Goal: Participate in discussion: Engage in conversation with other users on a specific topic

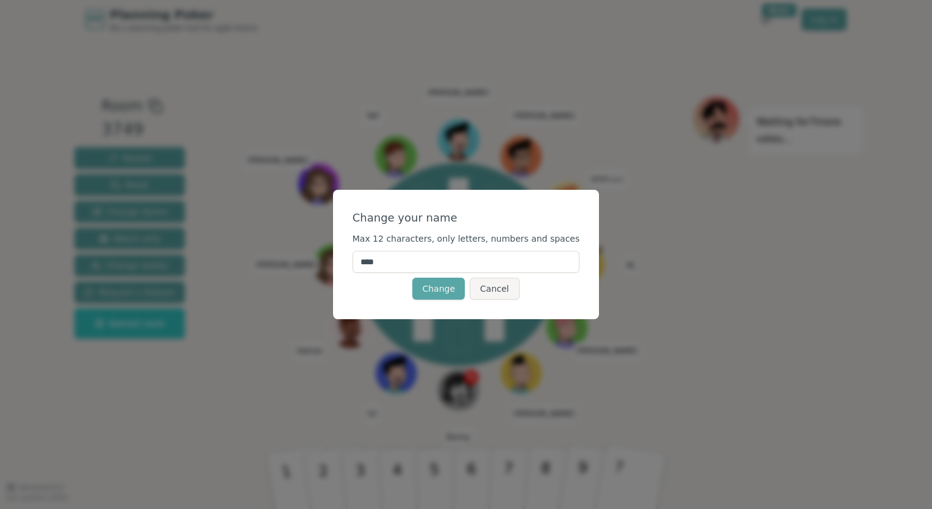
click at [501, 257] on input "****" at bounding box center [467, 262] width 228 height 22
type input "******"
click at [542, 203] on div "Change your name Max 12 characters, only letters, numbers and spaces ****** Cha…" at bounding box center [466, 254] width 267 height 129
click at [443, 286] on button "Change" at bounding box center [438, 289] width 52 height 22
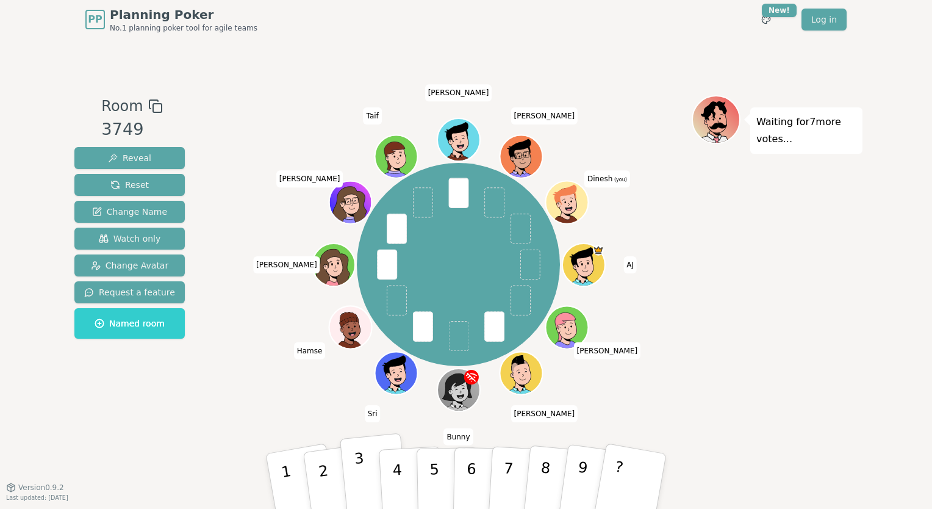
click at [362, 475] on p "3" at bounding box center [362, 483] width 16 height 67
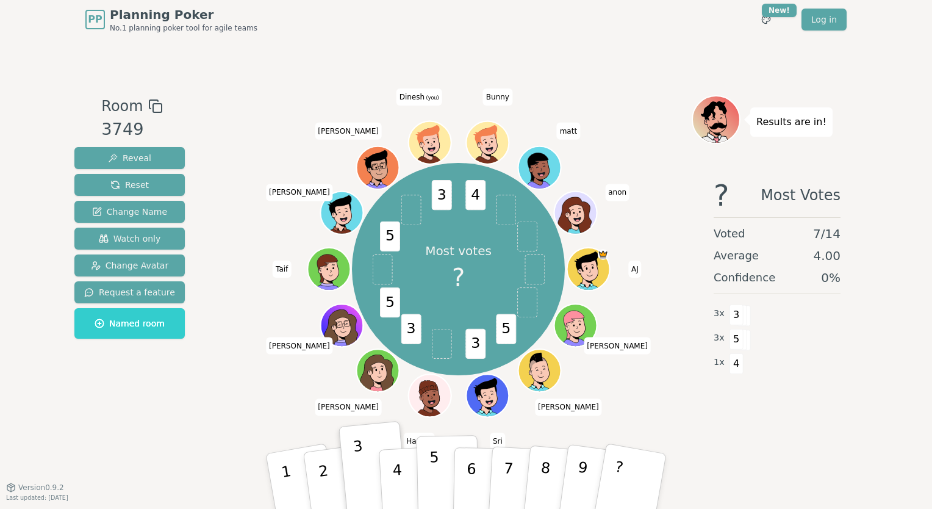
click at [439, 470] on button "5" at bounding box center [448, 481] width 63 height 93
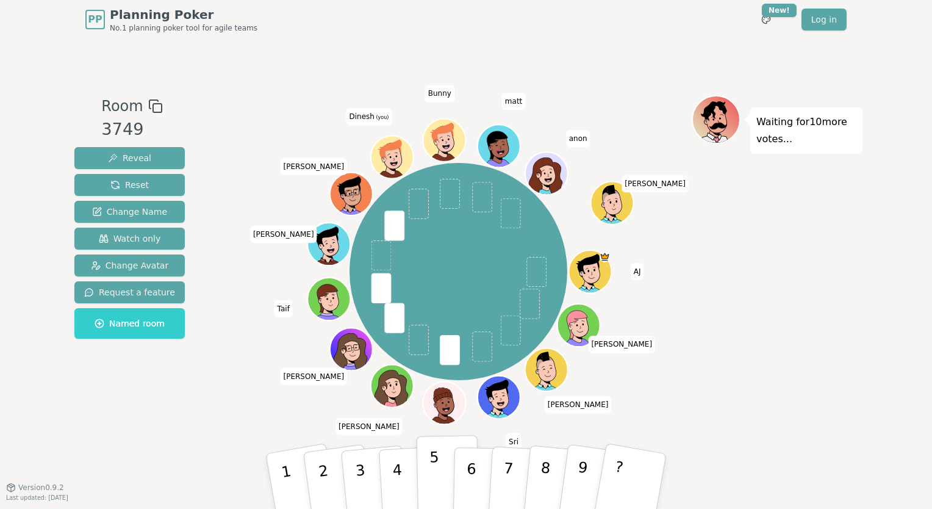
click at [426, 456] on button "5" at bounding box center [448, 481] width 63 height 93
click at [432, 448] on p "5" at bounding box center [435, 481] width 10 height 66
click at [712, 234] on div "Waiting for 9 more votes..." at bounding box center [777, 263] width 171 height 336
click at [115, 238] on span "Watch only" at bounding box center [130, 238] width 62 height 12
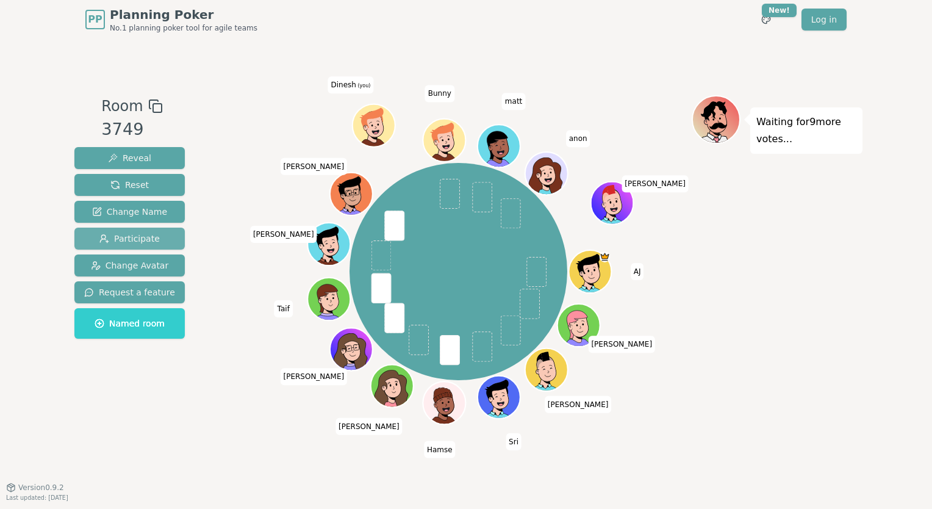
click at [115, 238] on span "Participate" at bounding box center [129, 238] width 60 height 12
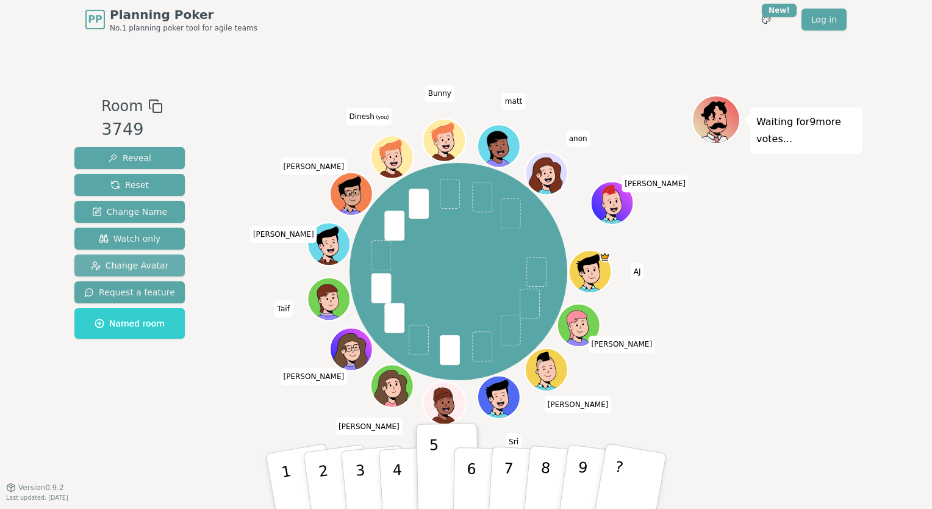
click at [126, 269] on span "Change Avatar" at bounding box center [130, 265] width 78 height 12
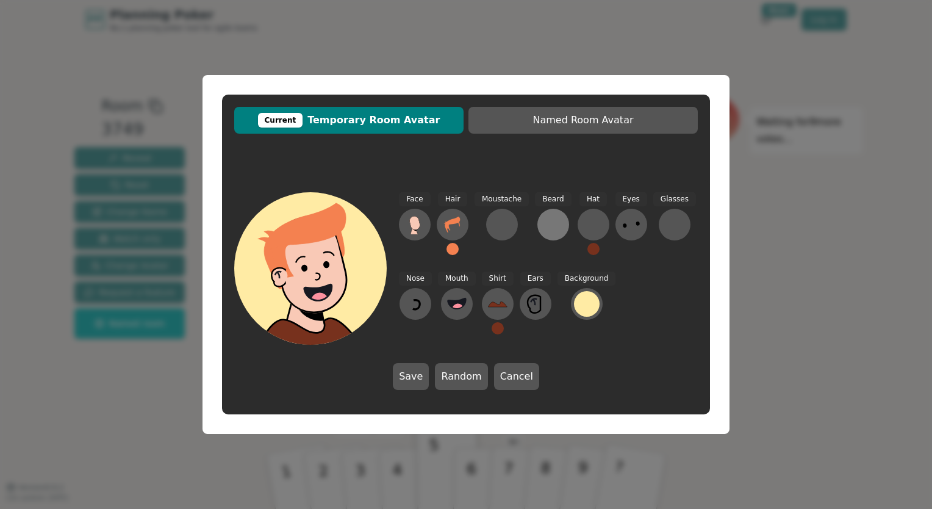
click at [546, 226] on div at bounding box center [554, 225] width 20 height 20
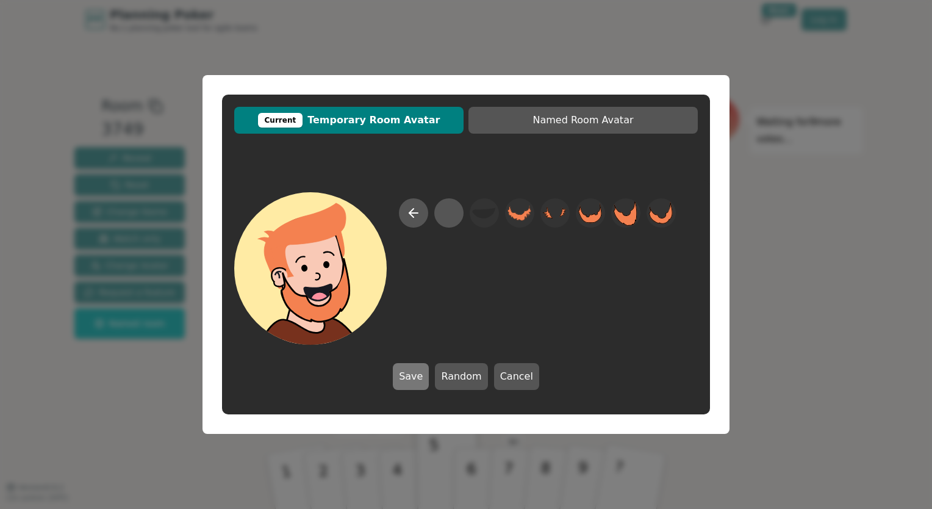
click at [427, 379] on button "Save" at bounding box center [411, 376] width 36 height 27
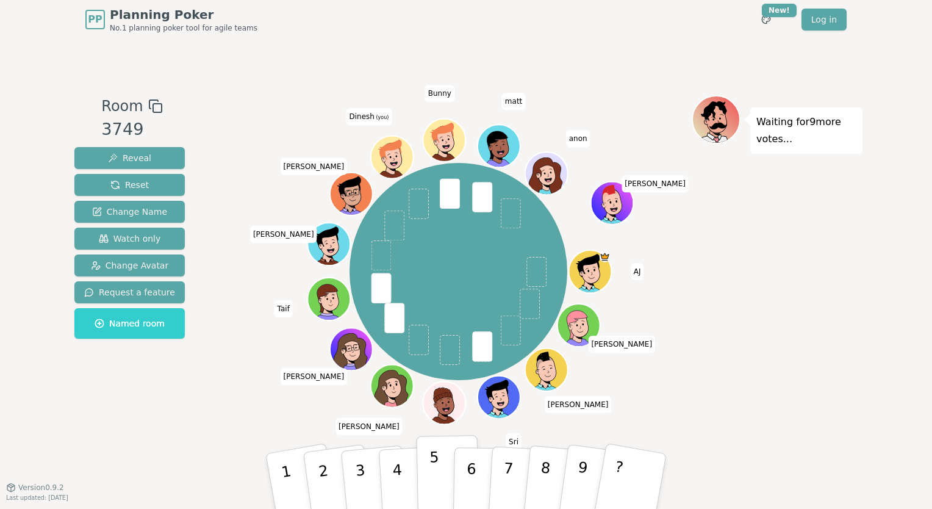
click at [428, 476] on button "5" at bounding box center [448, 481] width 63 height 93
click at [370, 477] on button "3" at bounding box center [375, 481] width 70 height 97
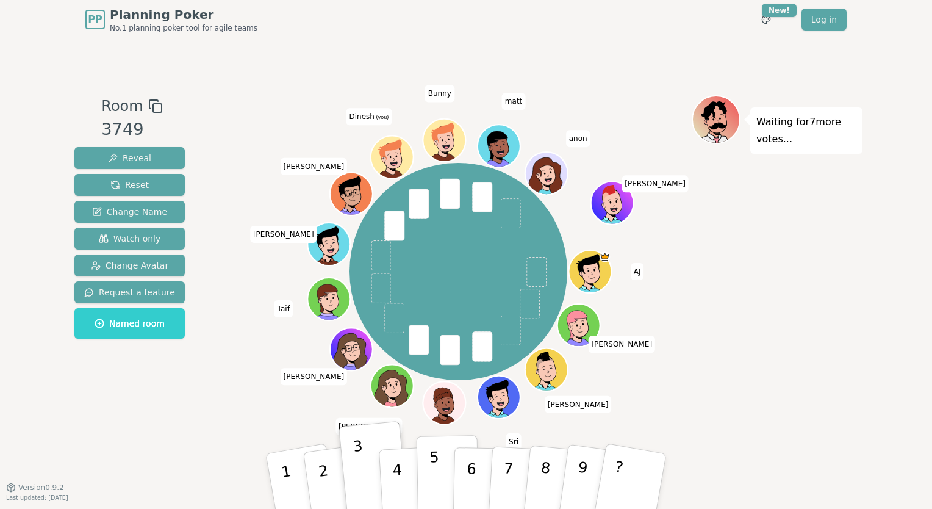
click at [439, 476] on button "5" at bounding box center [448, 481] width 63 height 93
click at [717, 379] on div "Waiting for 7 more votes..." at bounding box center [777, 263] width 171 height 336
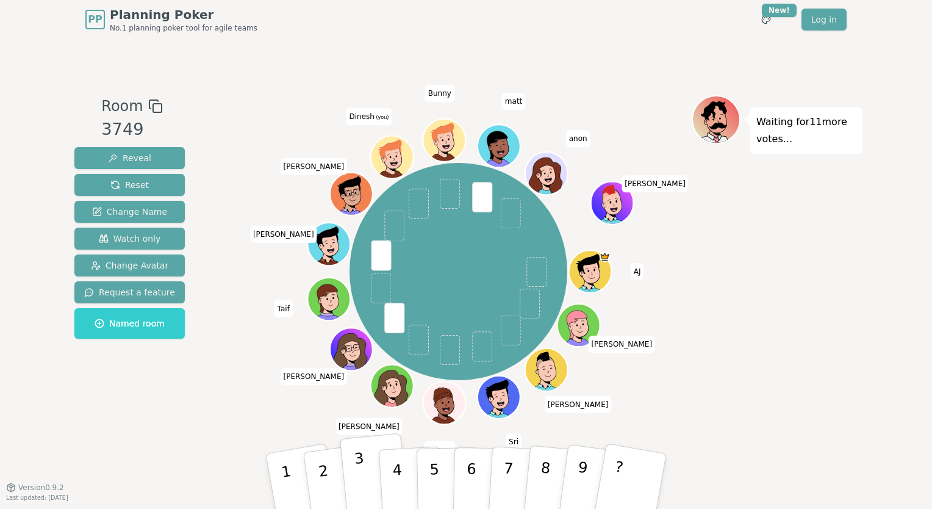
click at [362, 477] on p "3" at bounding box center [362, 483] width 16 height 67
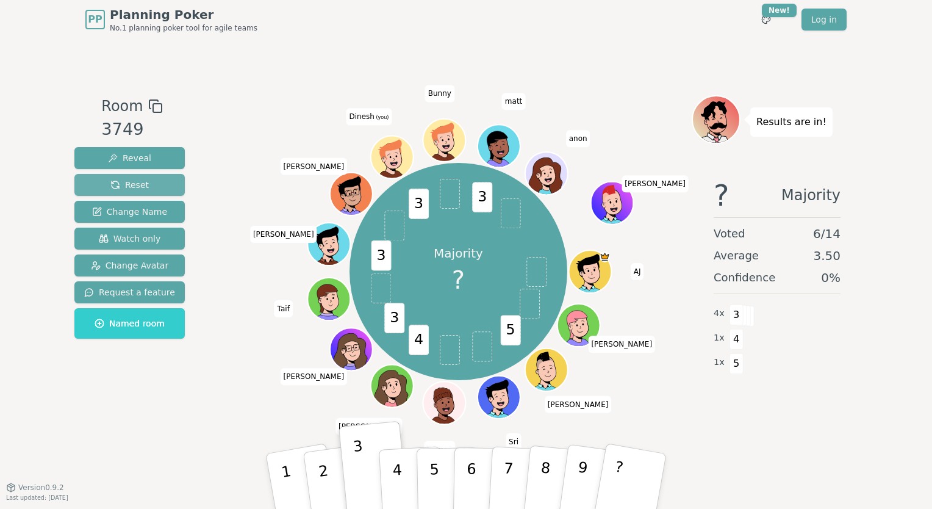
click at [131, 179] on span "Reset" at bounding box center [129, 185] width 38 height 12
